Goal: Ask a question

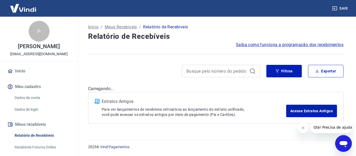
click at [343, 144] on icon "Abrir janela de mensagens" at bounding box center [343, 144] width 8 height 6
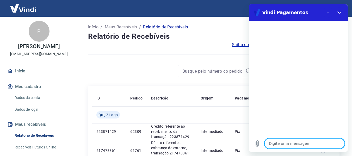
type textarea "o"
type textarea "x"
type textarea "ol"
type textarea "x"
type textarea "ola"
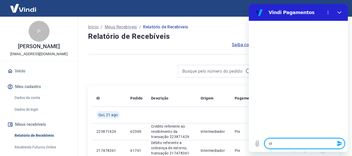
type textarea "x"
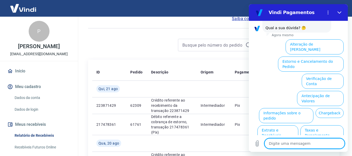
scroll to position [52, 0]
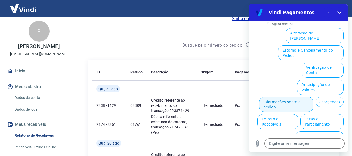
click at [298, 97] on button "Informações sobre o pedido" at bounding box center [286, 104] width 54 height 15
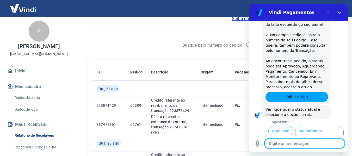
scroll to position [142, 0]
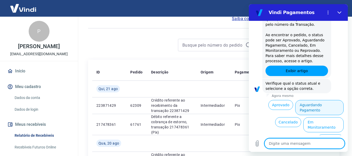
click at [323, 104] on button "Aguardando Pagamento" at bounding box center [319, 107] width 48 height 15
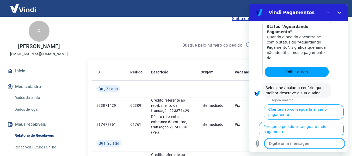
scroll to position [289, 0]
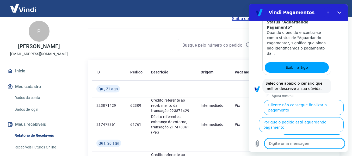
click at [331, 134] on button "Cliente pagou, mas pedido consta 'Aguardando Pagamento'" at bounding box center [312, 144] width 64 height 20
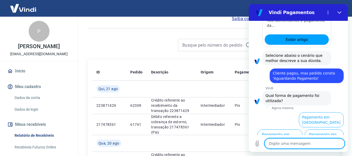
scroll to position [324, 0]
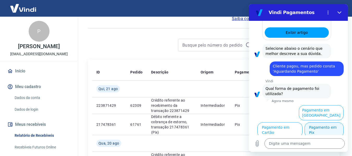
click at [328, 130] on button "Pagamento em Pix" at bounding box center [323, 129] width 39 height 15
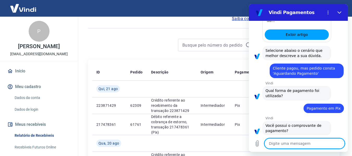
scroll to position [335, 0]
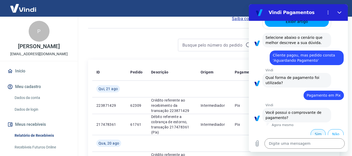
click at [315, 130] on button "Sim" at bounding box center [317, 134] width 15 height 10
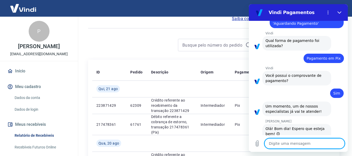
scroll to position [397, 0]
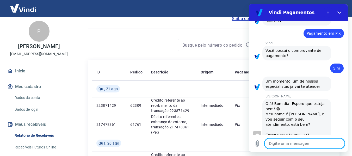
type textarea "x"
click at [300, 144] on textarea at bounding box center [304, 143] width 80 height 10
type textarea "o"
type textarea "x"
type textarea "oi"
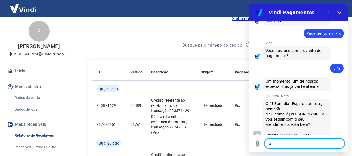
type textarea "x"
type textarea "oii"
type textarea "x"
type textarea "t"
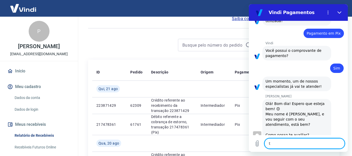
type textarea "x"
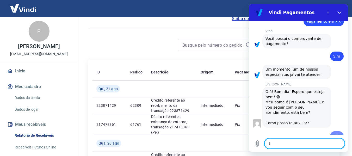
type textarea "tu"
type textarea "x"
type textarea "tud"
type textarea "x"
type textarea "tudo"
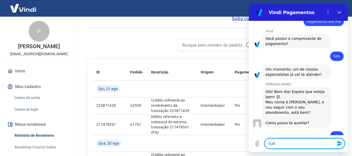
type textarea "x"
type textarea "tudo"
type textarea "x"
type textarea "tudo b"
type textarea "x"
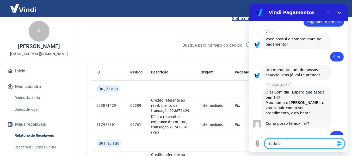
type textarea "tudo be"
type textarea "x"
type textarea "tudo bem"
type textarea "x"
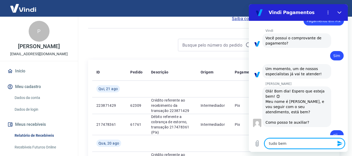
type textarea "tudo bem?"
type textarea "x"
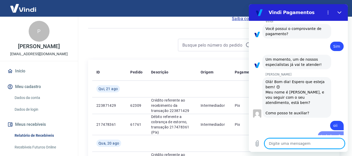
type textarea "e"
type textarea "x"
type textarea "es"
type textarea "x"
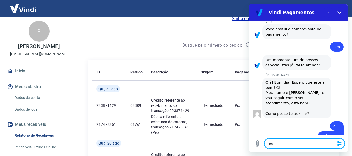
type textarea "est"
type textarea "x"
type textarea "esto"
type textarea "x"
type textarea "estou"
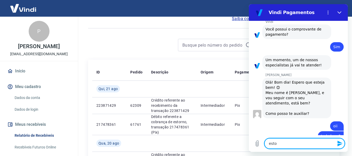
type textarea "x"
type textarea "estou"
type textarea "x"
type textarea "estou c"
type textarea "x"
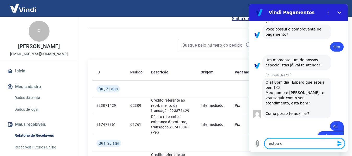
scroll to position [419, 0]
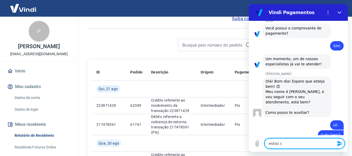
type textarea "estou c"
type textarea "x"
type textarea "estou c"
type textarea "x"
type textarea "estou co"
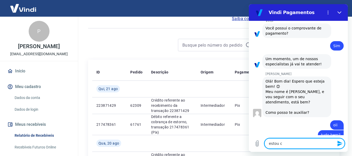
type textarea "x"
type textarea "estou com"
type textarea "x"
type textarea "estou com"
type textarea "x"
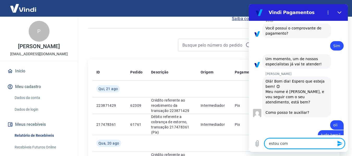
type textarea "estou com d"
type textarea "x"
type textarea "estou com do"
type textarea "x"
type textarea "estou com doi"
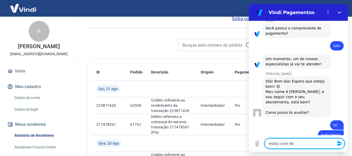
type textarea "x"
type textarea "estou com dois"
type textarea "x"
type textarea "estou com dois"
type textarea "x"
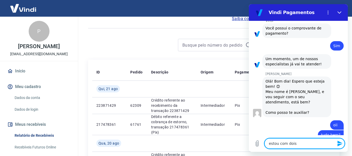
type textarea "estou com dois p"
type textarea "x"
type textarea "estou com dois pe"
type textarea "x"
type textarea "estou com dois ped"
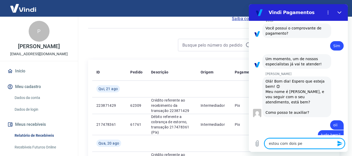
type textarea "x"
type textarea "estou com dois pedi"
type textarea "x"
type textarea "estou com dois pedid"
type textarea "x"
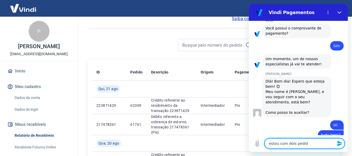
type textarea "estou com dois pedido"
type textarea "x"
type textarea "estou com dois pedidos"
type textarea "x"
type textarea "estou com dois pedidos"
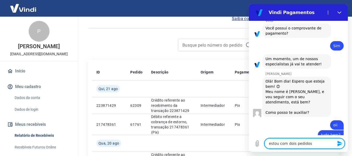
type textarea "x"
type textarea "estou com dois pedidos q"
type textarea "x"
type textarea "estou com dois pedidos qu"
type textarea "x"
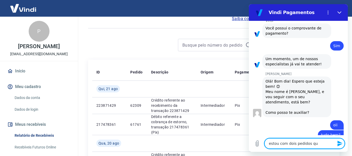
type textarea "estou com dois pedidos que"
type textarea "x"
type textarea "estou com dois pedidos que"
type textarea "x"
type textarea "estou com dois pedidos que n"
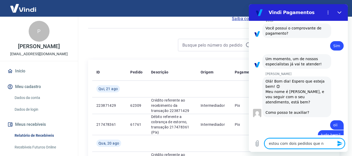
type textarea "x"
type textarea "estou com dois pedidos que nã"
type textarea "x"
type textarea "estou com dois pedidos que não"
type textarea "x"
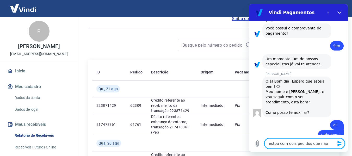
type textarea "estou com dois pedidos que nã"
type textarea "x"
type textarea "estou com dois pedidos que n"
type textarea "x"
type textarea "estou com dois pedidos que"
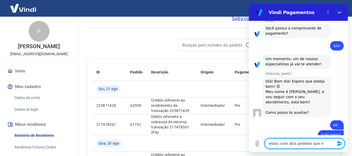
type textarea "x"
type textarea "estou com dois pedidos que e"
type textarea "x"
type textarea "estou com dois pedidos que es"
type textarea "x"
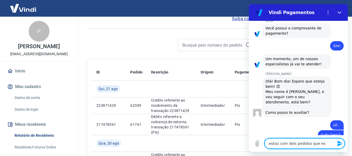
type textarea "estou com dois pedidos que est"
type textarea "x"
type textarea "estou com dois pedidos que estã"
type textarea "x"
type textarea "estou com dois pedidos que estã"
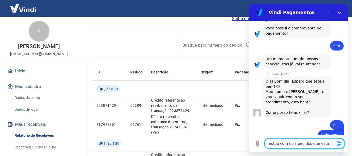
type textarea "x"
type textarea "estou com dois pedidos que estã"
type textarea "x"
type textarea "estou com dois pedidos que estão"
type textarea "x"
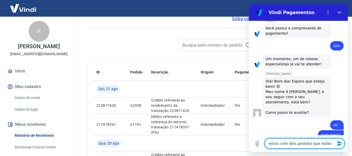
type textarea "estou com dois pedidos que estão"
type textarea "x"
type textarea "estou com dois pedidos que estão c"
type textarea "x"
type textarea "estou com dois pedidos que estão co"
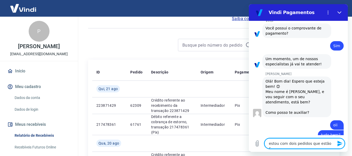
type textarea "x"
type textarea "estou com dois pedidos que estão com"
type textarea "x"
type textarea "estou com dois pedidos que estão como"
type textarea "x"
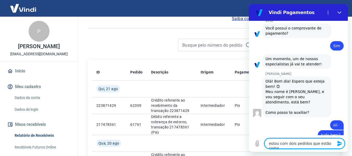
type textarea "estou com dois pedidos que estão como"
type textarea "x"
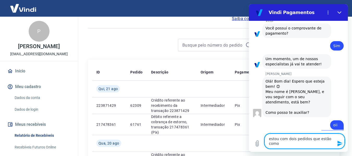
type textarea "estou com dois pedidos que estão como a"
type textarea "x"
type textarea "estou com dois pedidos que estão como ag"
type textarea "x"
type textarea "estou com dois pedidos que estão como agu"
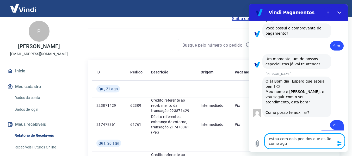
type textarea "x"
type textarea "estou com dois pedidos que estão como agua"
type textarea "x"
type textarea "estou com dois pedidos que estão como aguar"
type textarea "x"
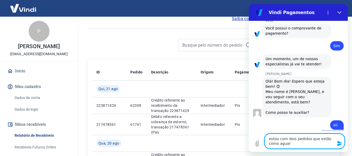
type textarea "estou com dois pedidos que estão como aguard"
type textarea "x"
type textarea "estou com dois pedidos que estão como aguarda"
type textarea "x"
type textarea "estou com dois pedidos que estão como aguardan"
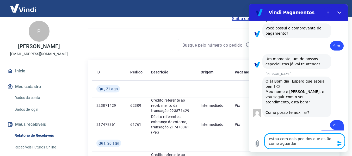
type textarea "x"
type textarea "estou com dois pedidos que estão como aguardand"
type textarea "x"
type textarea "estou com dois pedidos que estão como aguardando"
type textarea "x"
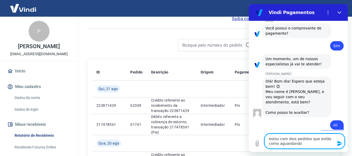
type textarea "estou com dois pedidos que estão como aguardando"
type textarea "x"
type textarea "estou com dois pedidos que estão como aguardando p"
type textarea "x"
type textarea "estou com dois pedidos que estão como aguardando pa"
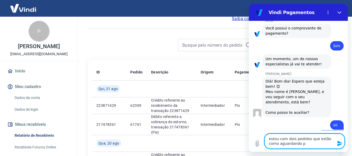
type textarea "x"
type textarea "estou com dois pedidos que estão como aguardando pag"
type textarea "x"
type textarea "estou com dois pedidos que estão como aguardando paga"
type textarea "x"
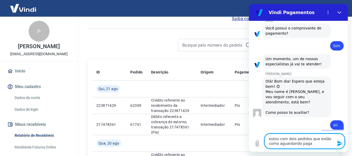
type textarea "estou com dois pedidos que estão como aguardando pagam"
type textarea "x"
type textarea "estou com dois pedidos que estão como aguardando pagame"
type textarea "x"
type textarea "estou com dois pedidos que estão como aguardando pagamen"
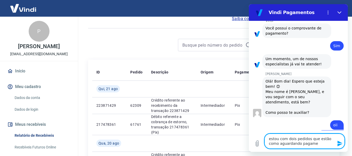
type textarea "x"
type textarea "estou com dois pedidos que estão como aguardando pagamento"
type textarea "x"
type textarea "estou com dois pedidos que estão como aguardando pagamento"
type textarea "x"
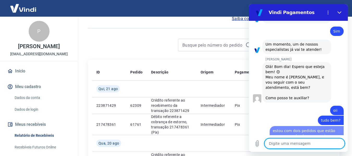
type textarea "x"
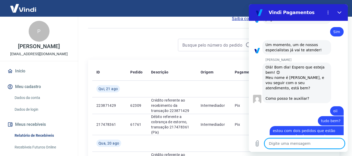
type textarea "m"
type textarea "x"
type textarea "ma"
type textarea "x"
type textarea "mas"
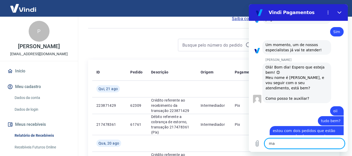
type textarea "x"
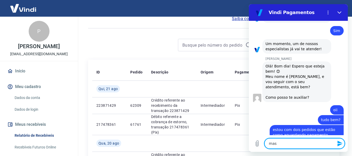
type textarea "mas"
type textarea "x"
type textarea "mas o"
type textarea "x"
type textarea "mas os"
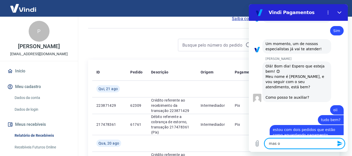
type textarea "x"
type textarea "mas os"
type textarea "x"
type textarea "mas os c"
type textarea "x"
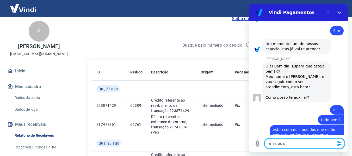
type textarea "mas os cl"
type textarea "x"
type textarea "mas os cli"
type textarea "x"
type textarea "mas os clie"
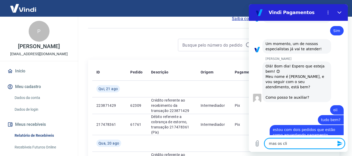
type textarea "x"
type textarea "mas os clien"
type textarea "x"
type textarea "mas os clienr"
type textarea "x"
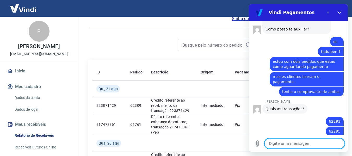
scroll to position [503, 0]
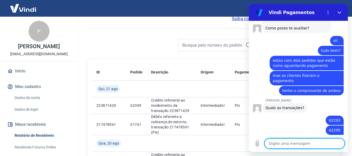
paste textarea "223800512"
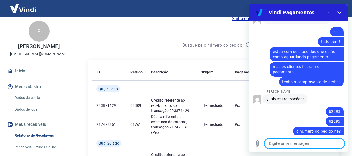
scroll to position [513, 0]
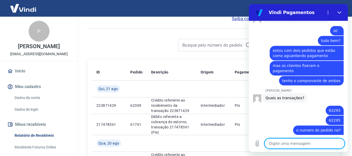
paste textarea "223805194"
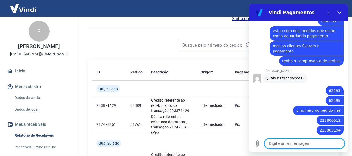
scroll to position [546, 0]
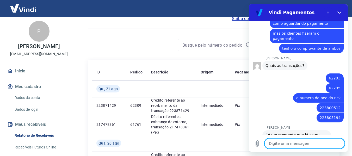
click at [298, 144] on textarea at bounding box center [304, 143] width 80 height 10
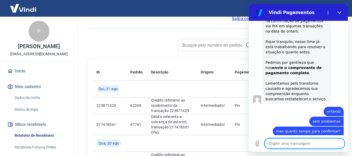
scroll to position [721, 0]
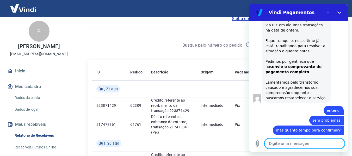
click at [305, 146] on textarea at bounding box center [304, 143] width 80 height 10
click at [257, 146] on icon "Carregar arquivo" at bounding box center [257, 143] width 6 height 6
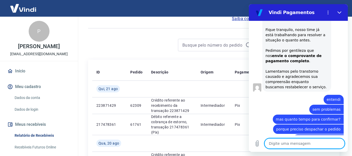
scroll to position [733, 0]
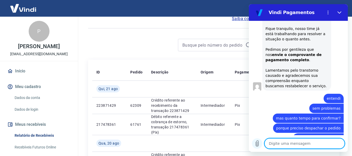
click at [259, 142] on icon "Carregar arquivo" at bounding box center [257, 143] width 6 height 6
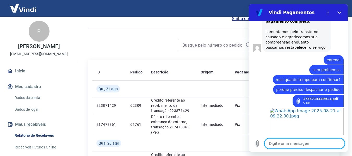
scroll to position [772, 0]
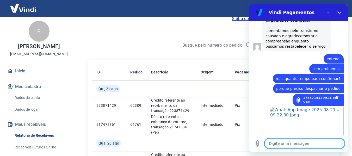
click at [277, 145] on textarea at bounding box center [304, 143] width 80 height 10
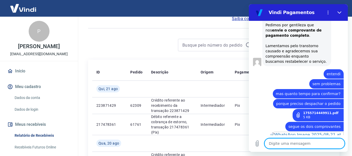
scroll to position [782, 0]
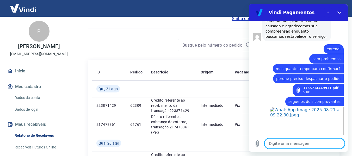
drag, startPoint x: 305, startPoint y: 144, endPoint x: 305, endPoint y: 141, distance: 3.1
click at [305, 142] on textarea at bounding box center [304, 143] width 80 height 10
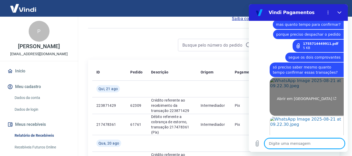
scroll to position [836, 0]
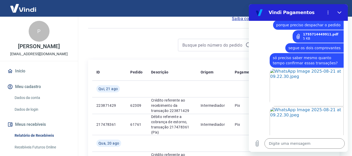
drag, startPoint x: 53, startPoint y: 98, endPoint x: 349, endPoint y: 99, distance: 296.0
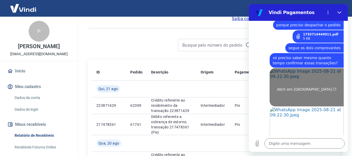
click at [317, 87] on span "Abrir em nova aba" at bounding box center [307, 89] width 60 height 4
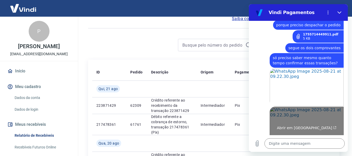
click at [309, 107] on link "Abrir em nova aba" at bounding box center [306, 126] width 74 height 38
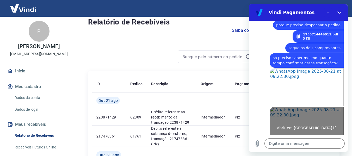
scroll to position [0, 0]
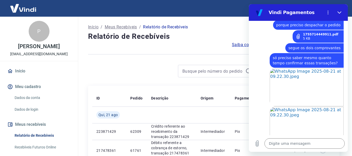
click at [255, 68] on div "Abrir em nova aba" at bounding box center [296, 87] width 95 height 39
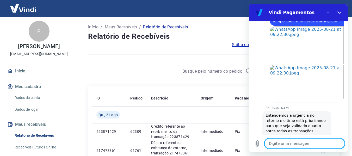
scroll to position [889, 0]
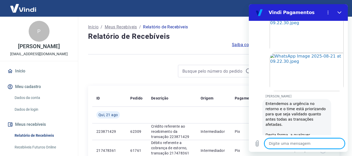
click at [306, 142] on textarea at bounding box center [304, 143] width 80 height 10
click at [285, 143] on textarea at bounding box center [304, 143] width 80 height 10
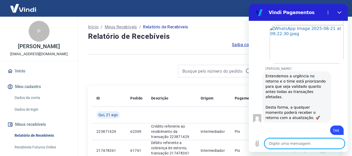
scroll to position [970, 0]
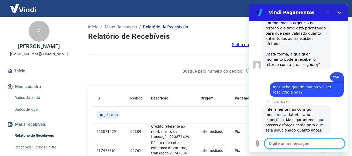
click at [288, 148] on textarea at bounding box center [304, 143] width 80 height 10
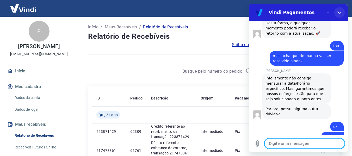
scroll to position [1002, 0]
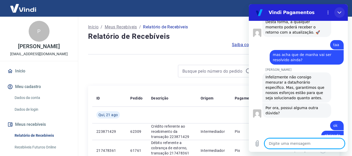
click at [339, 9] on button "Fechar" at bounding box center [339, 12] width 10 height 10
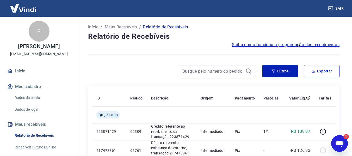
scroll to position [0, 0]
click at [333, 142] on div "Abrir janela de mensagens, 1 mensagem não lida" at bounding box center [339, 144] width 16 height 16
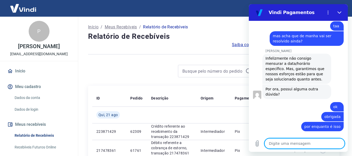
scroll to position [1038, 0]
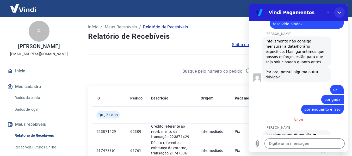
drag, startPoint x: 340, startPoint y: 13, endPoint x: 545, endPoint y: 5, distance: 205.3
click at [340, 13] on icon "Fechar" at bounding box center [339, 12] width 4 height 2
